Goal: Find contact information: Find contact information

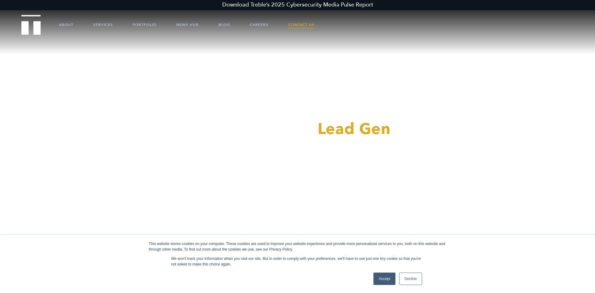
click at [302, 20] on link "Contact Us" at bounding box center [301, 24] width 26 height 19
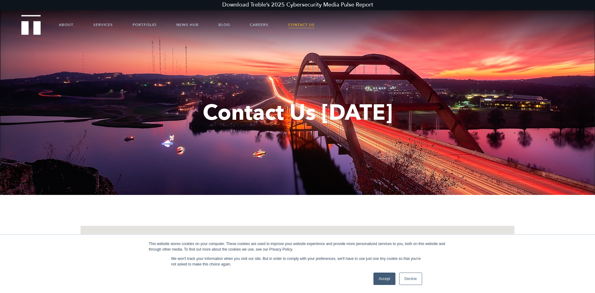
click at [388, 278] on link "Accept" at bounding box center [384, 279] width 22 height 12
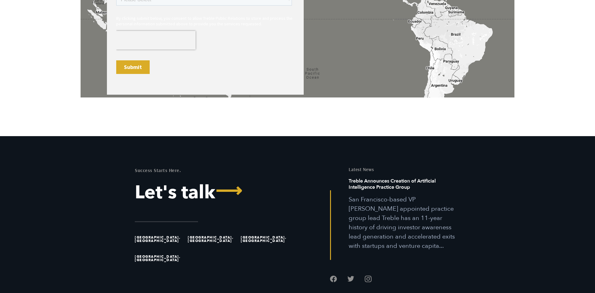
scroll to position [506, 0]
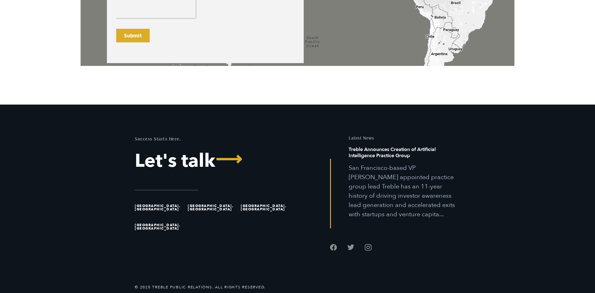
click at [143, 205] on li "[GEOGRAPHIC_DATA], [GEOGRAPHIC_DATA]" at bounding box center [160, 207] width 50 height 19
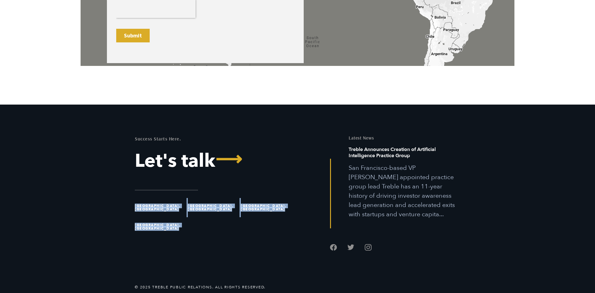
click at [144, 205] on li "[GEOGRAPHIC_DATA], [GEOGRAPHIC_DATA]" at bounding box center [160, 207] width 50 height 19
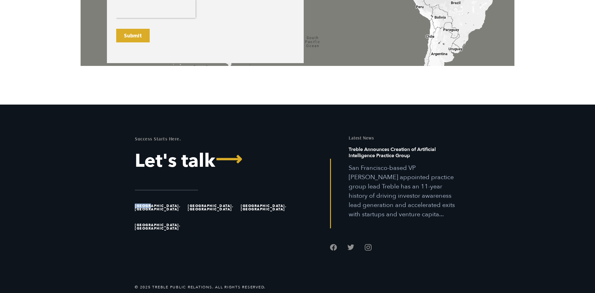
click at [144, 205] on li "[GEOGRAPHIC_DATA], [GEOGRAPHIC_DATA]" at bounding box center [160, 207] width 50 height 19
click at [145, 204] on li "[GEOGRAPHIC_DATA], [GEOGRAPHIC_DATA]" at bounding box center [160, 207] width 50 height 19
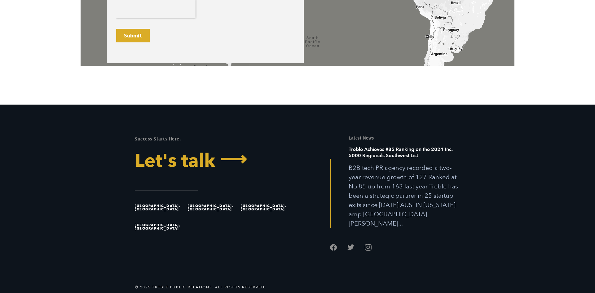
click at [187, 159] on link "Let's talk ⟶" at bounding box center [214, 161] width 158 height 19
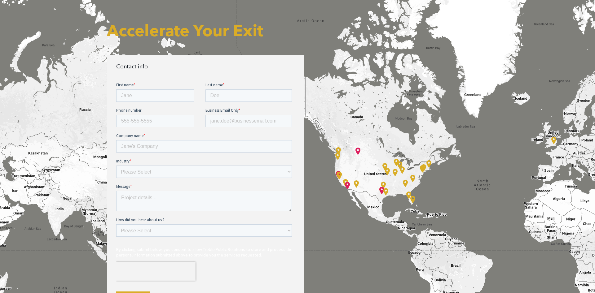
scroll to position [284, 0]
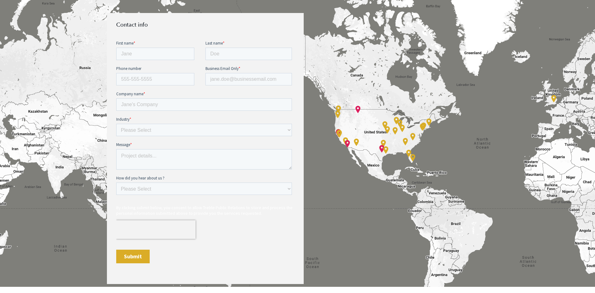
click at [381, 147] on div "Accelerate Your Exit Contact info" at bounding box center [298, 129] width 434 height 374
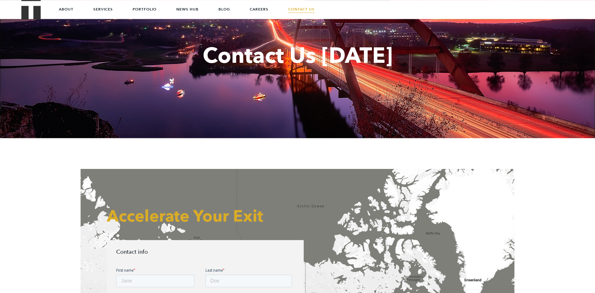
scroll to position [3, 0]
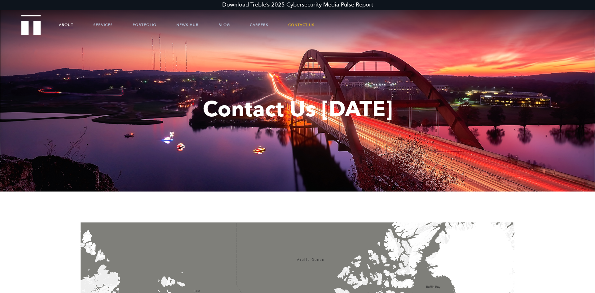
click at [72, 23] on link "About" at bounding box center [66, 24] width 15 height 19
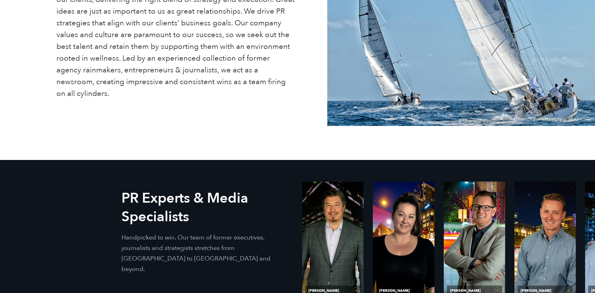
scroll to position [284, 0]
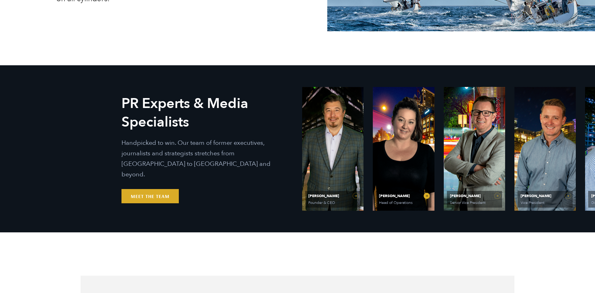
click at [397, 196] on span "Olivia Gardner" at bounding box center [403, 196] width 49 height 4
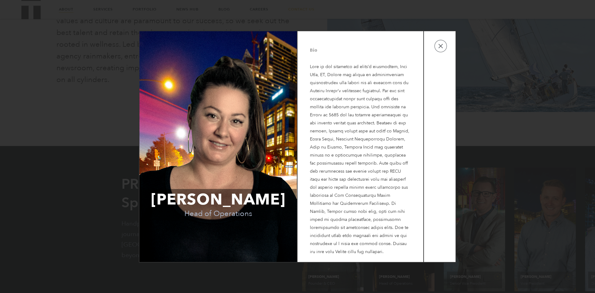
scroll to position [190, 0]
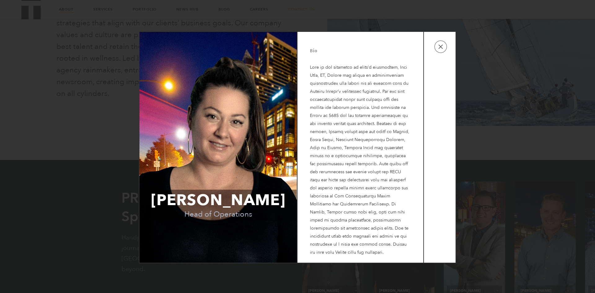
drag, startPoint x: 161, startPoint y: 201, endPoint x: 196, endPoint y: 203, distance: 34.8
click at [196, 203] on span "[PERSON_NAME]" at bounding box center [218, 200] width 157 height 21
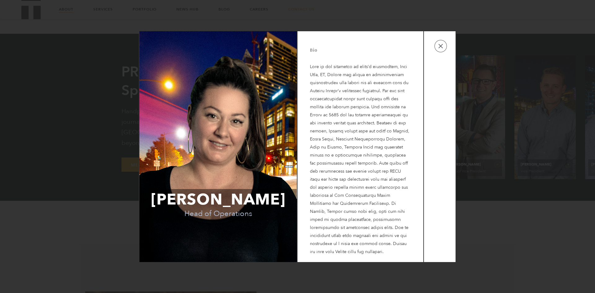
scroll to position [221, 0]
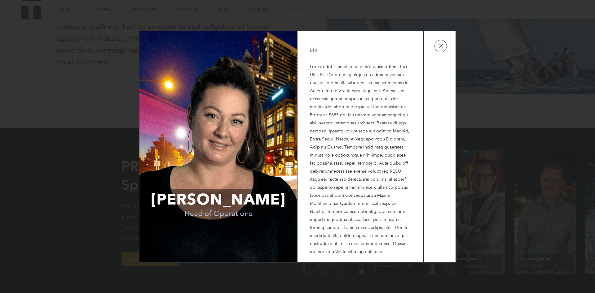
click at [441, 57] on td at bounding box center [440, 146] width 32 height 231
click at [440, 52] on button "button" at bounding box center [440, 46] width 12 height 12
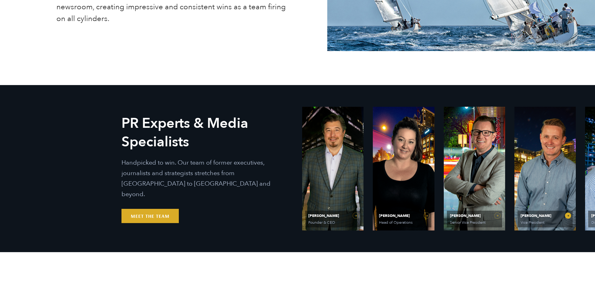
scroll to position [253, 0]
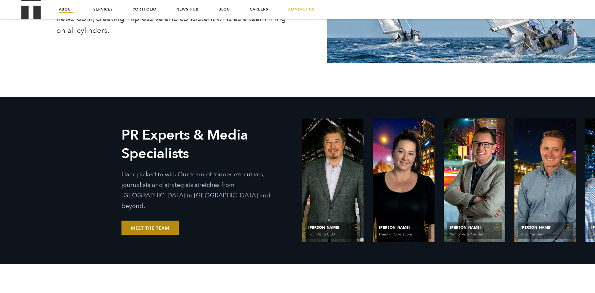
click at [160, 222] on link "Meet the Team" at bounding box center [149, 228] width 57 height 14
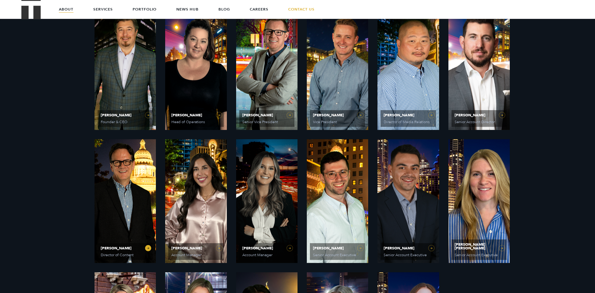
scroll to position [348, 0]
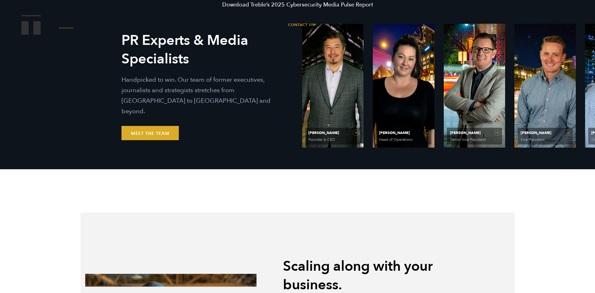
scroll to position [348, 0]
